Goal: Information Seeking & Learning: Learn about a topic

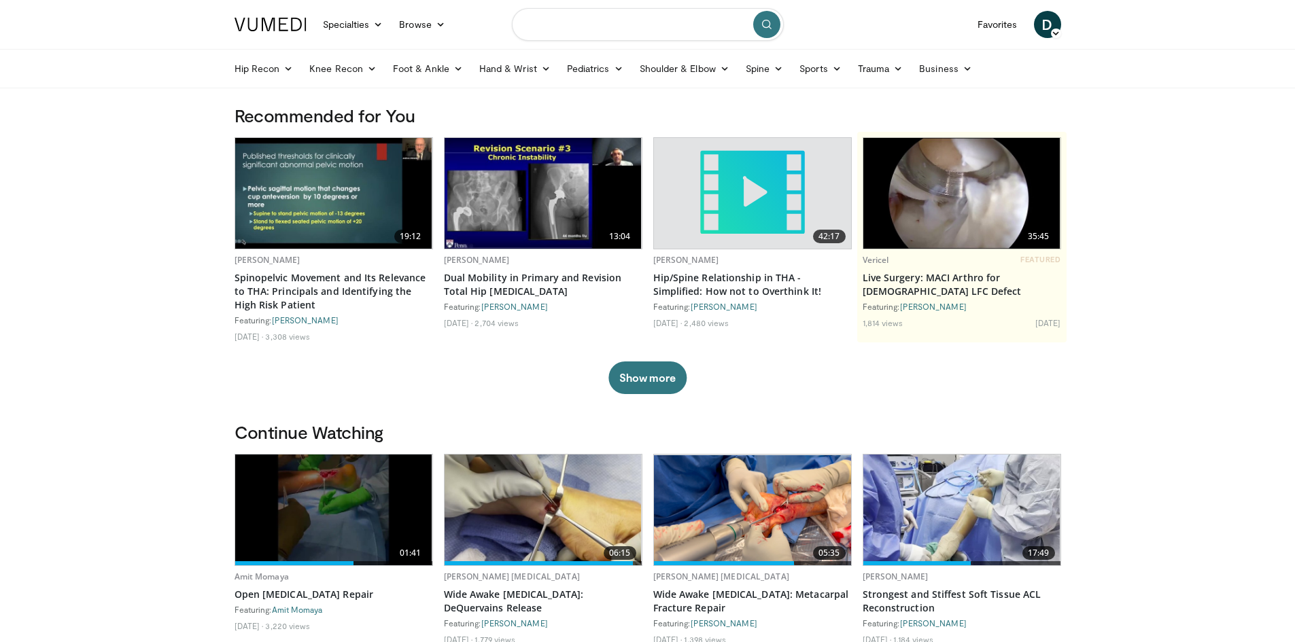
click at [651, 22] on input "Search topics, interventions" at bounding box center [648, 24] width 272 height 33
type input "**********"
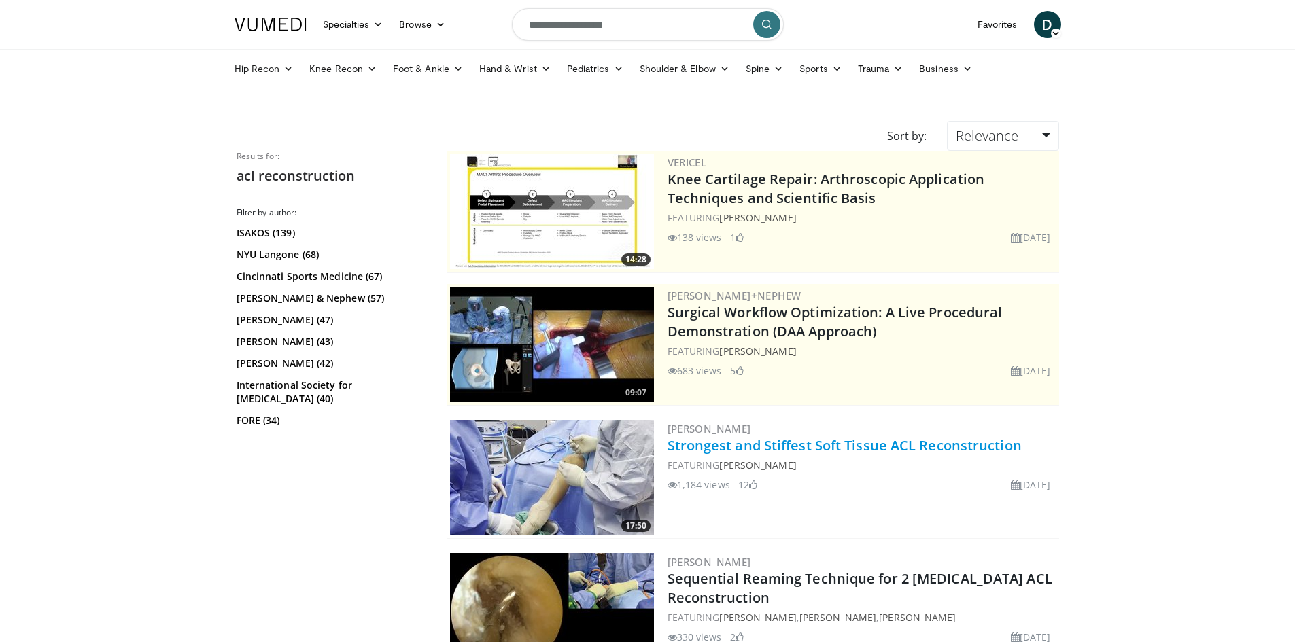
click at [837, 443] on link "Strongest and Stiffest Soft Tissue ACL Reconstruction" at bounding box center [845, 445] width 354 height 18
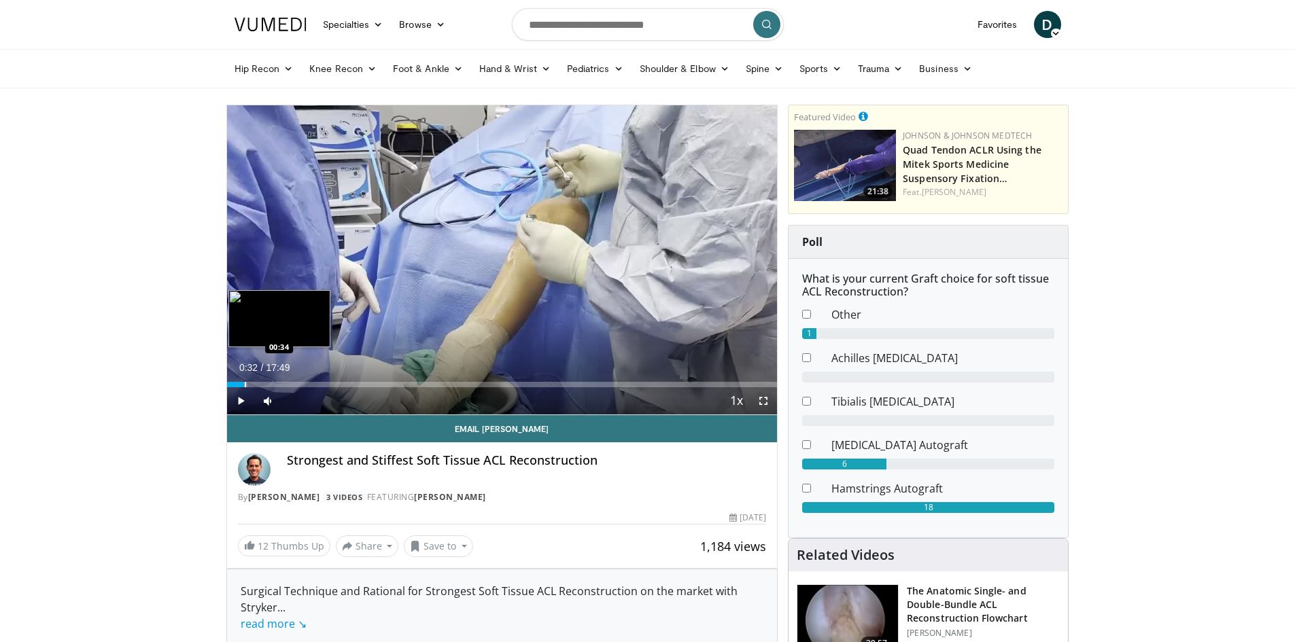
click at [243, 382] on div "Loaded : 3.71% 00:32 00:34" at bounding box center [502, 384] width 551 height 5
click at [260, 385] on div "Progress Bar" at bounding box center [260, 384] width 1 height 5
click at [281, 379] on div "Loaded : 10.30% 01:06 01:46" at bounding box center [502, 381] width 551 height 13
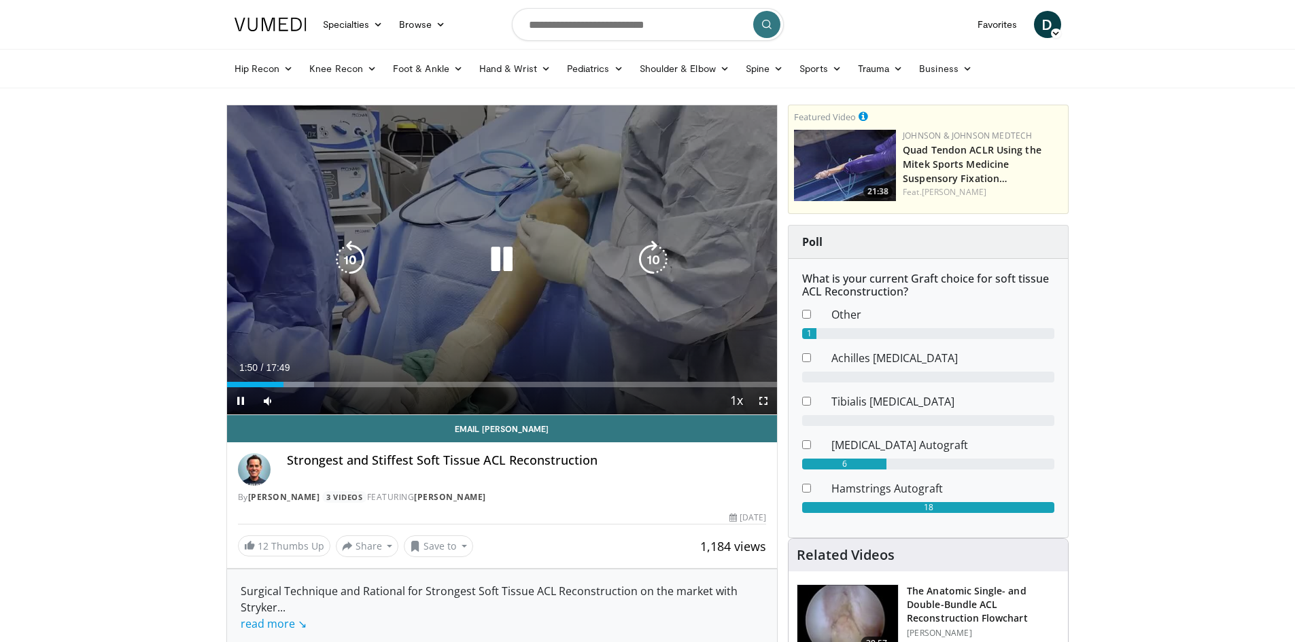
click at [294, 378] on div "Loaded : 15.92% 01:50 02:09" at bounding box center [502, 381] width 551 height 13
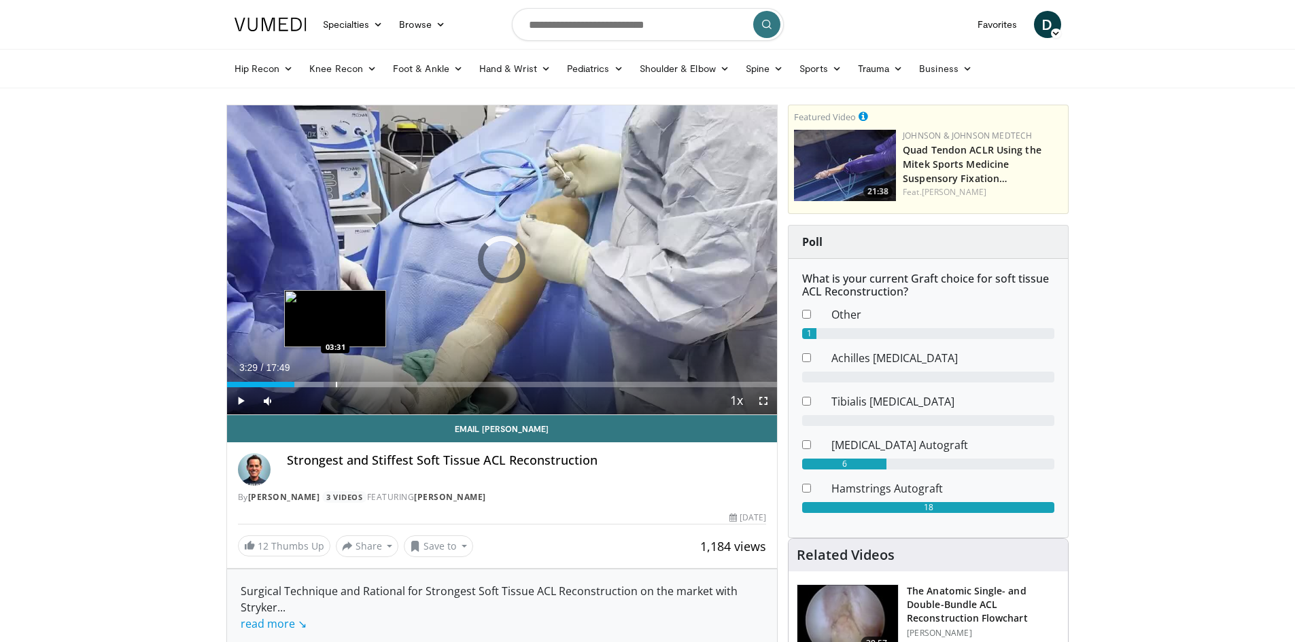
click at [335, 380] on div "Loaded : 17.62% 03:29 03:31" at bounding box center [502, 381] width 551 height 13
click at [348, 376] on div "Loaded : 25.98% 03:34 03:56" at bounding box center [502, 381] width 551 height 13
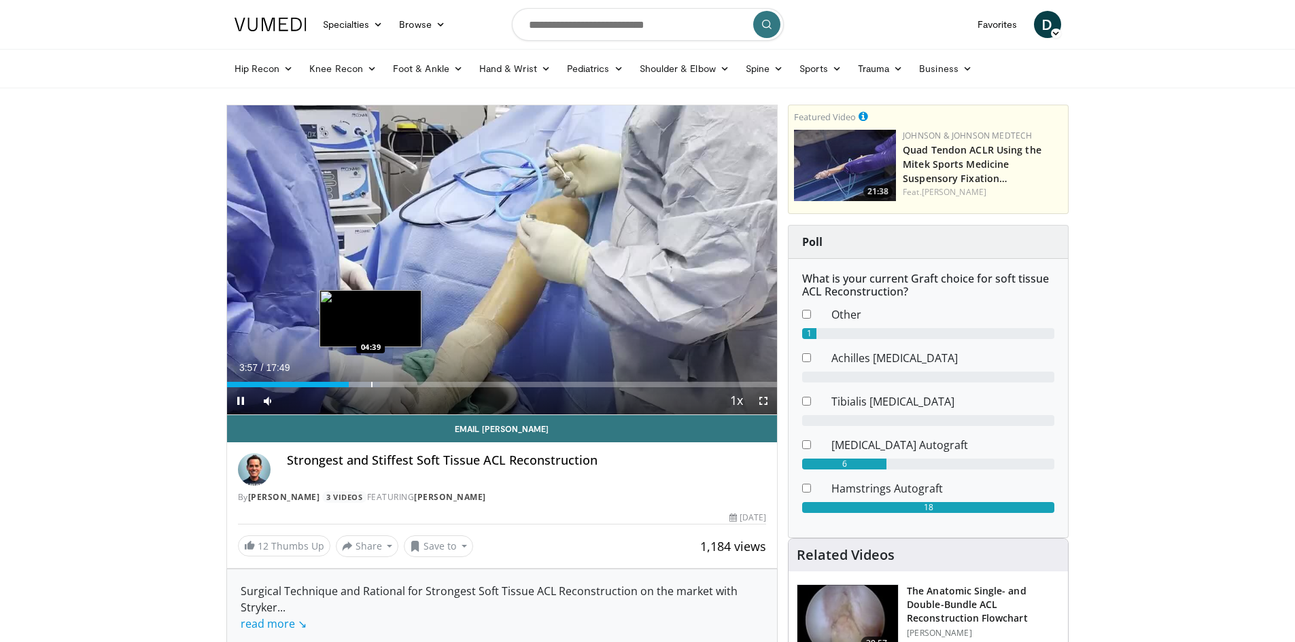
click at [371, 383] on div "Progress Bar" at bounding box center [371, 384] width 1 height 5
click at [385, 383] on div "Progress Bar" at bounding box center [385, 384] width 1 height 5
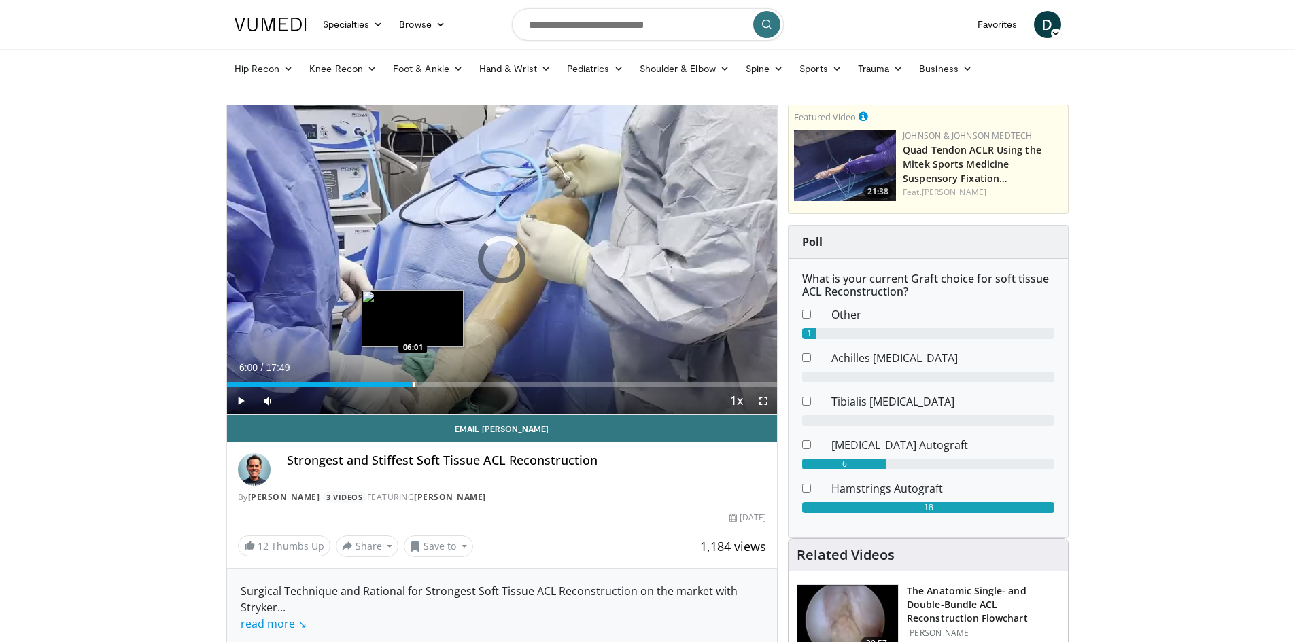
click at [413, 380] on div "Loaded : 0.00% 06:00 06:01" at bounding box center [502, 381] width 551 height 13
click at [456, 385] on div "Loaded : 38.39% 06:02 07:28" at bounding box center [502, 384] width 551 height 5
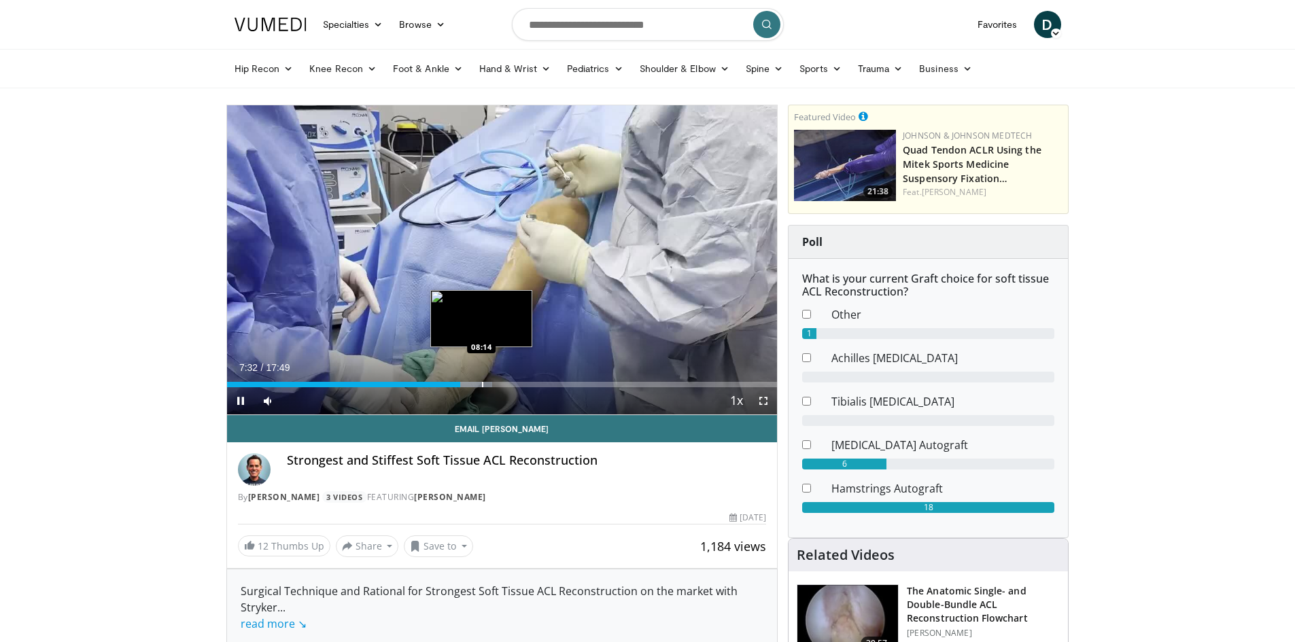
click at [482, 382] on div "Progress Bar" at bounding box center [482, 384] width 1 height 5
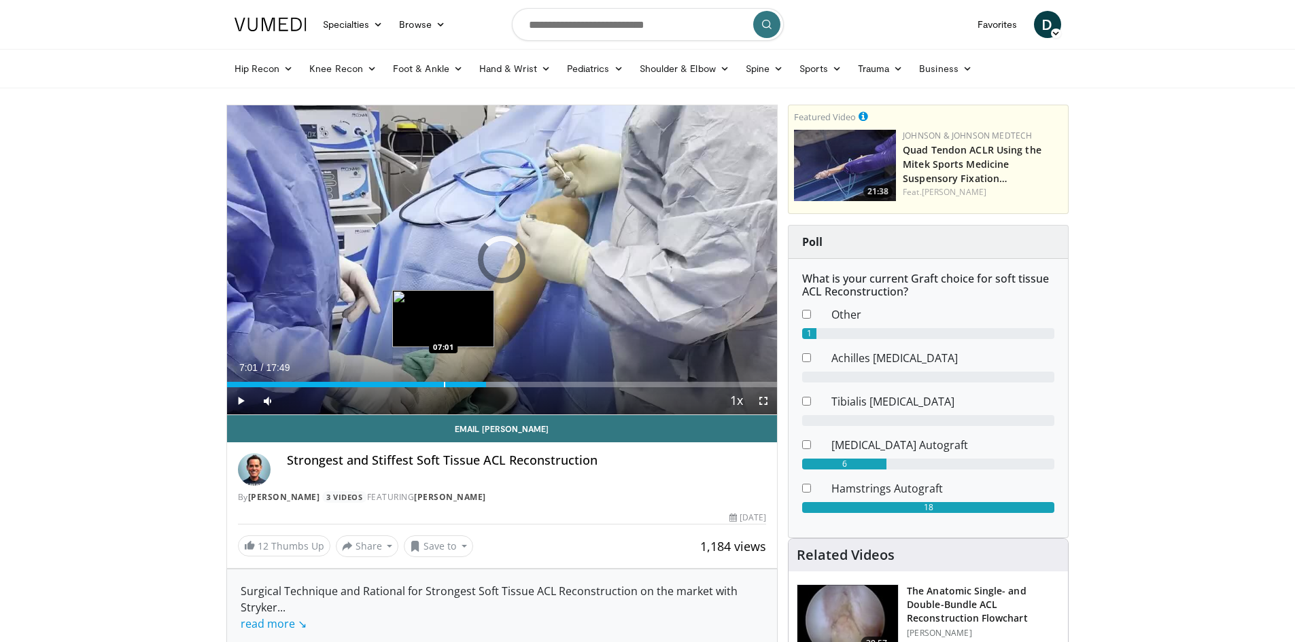
click at [444, 384] on div "Progress Bar" at bounding box center [444, 384] width 1 height 5
click at [430, 379] on div "Loaded : 37.45% 07:12 06:35" at bounding box center [502, 381] width 551 height 13
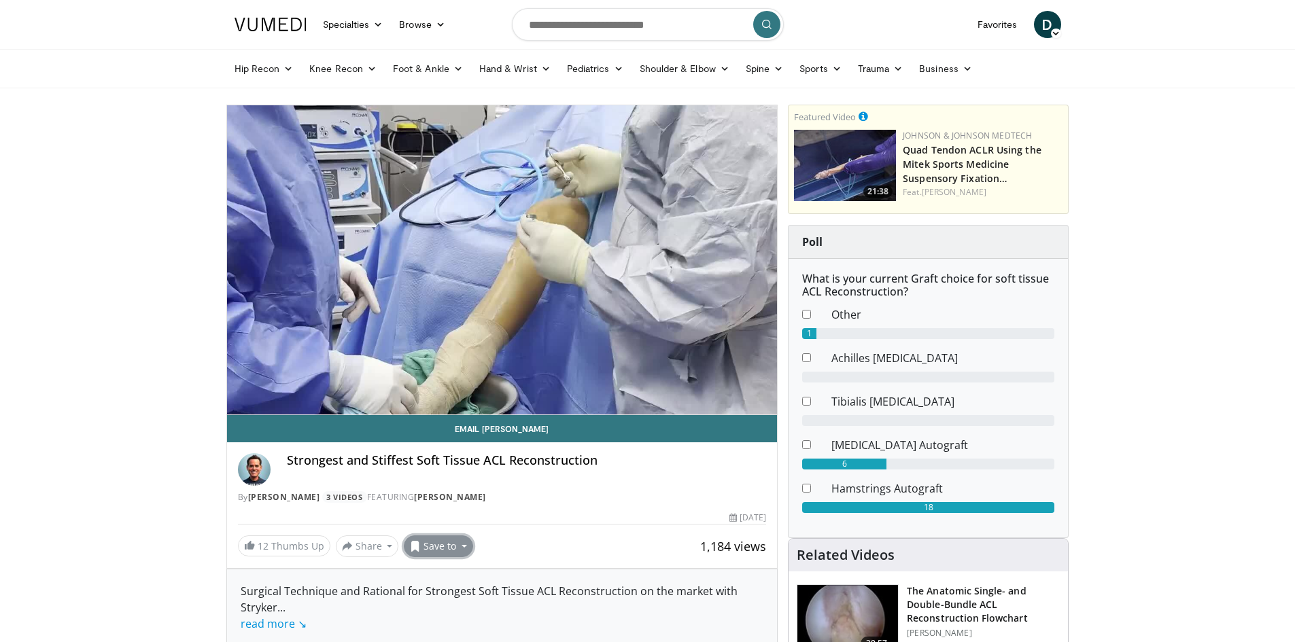
click at [434, 556] on button "Save to" at bounding box center [438, 547] width 69 height 22
click at [463, 576] on span "Add to Favorites" at bounding box center [463, 575] width 84 height 15
